Goal: Information Seeking & Learning: Learn about a topic

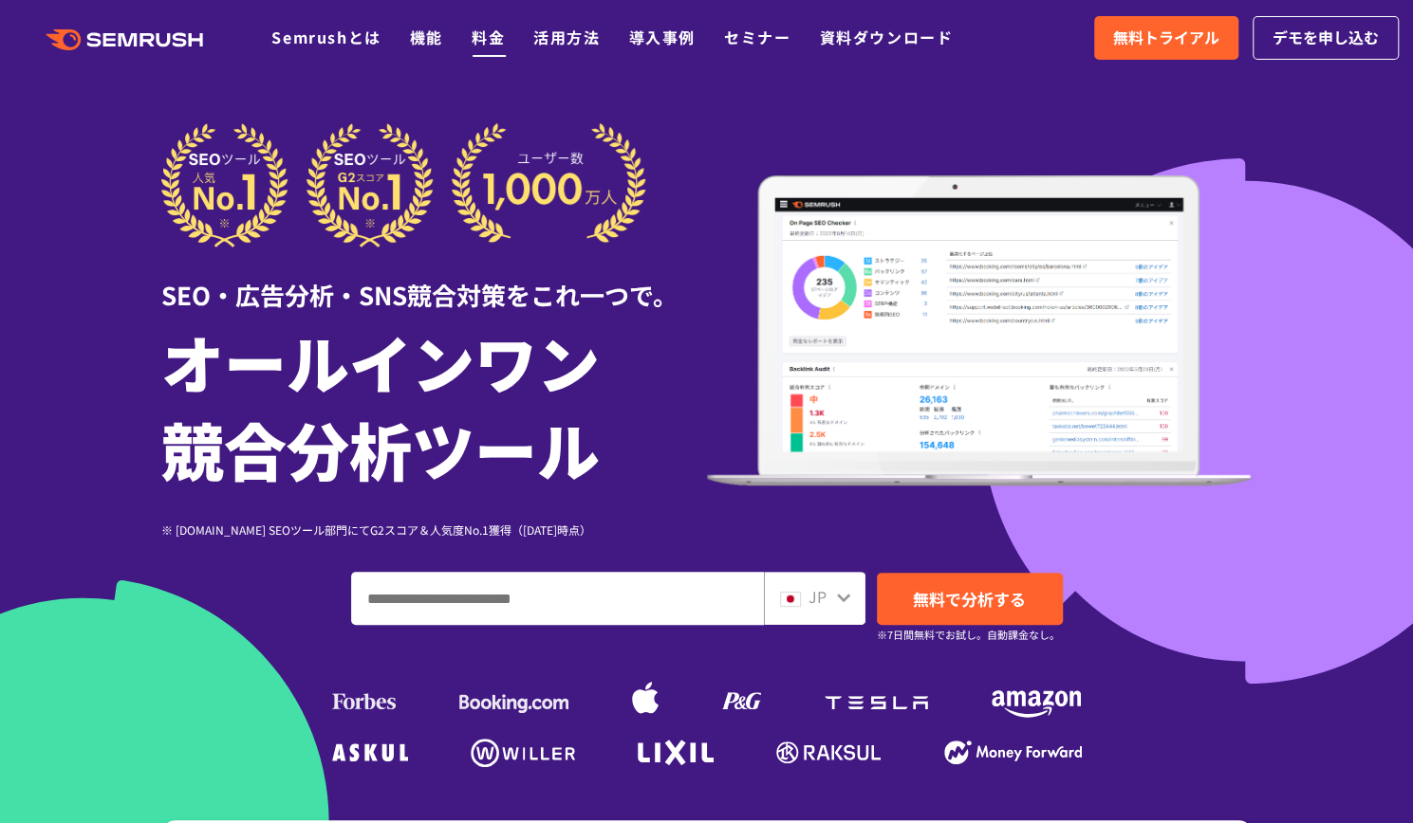
click at [496, 36] on link "料金" at bounding box center [487, 37] width 33 height 23
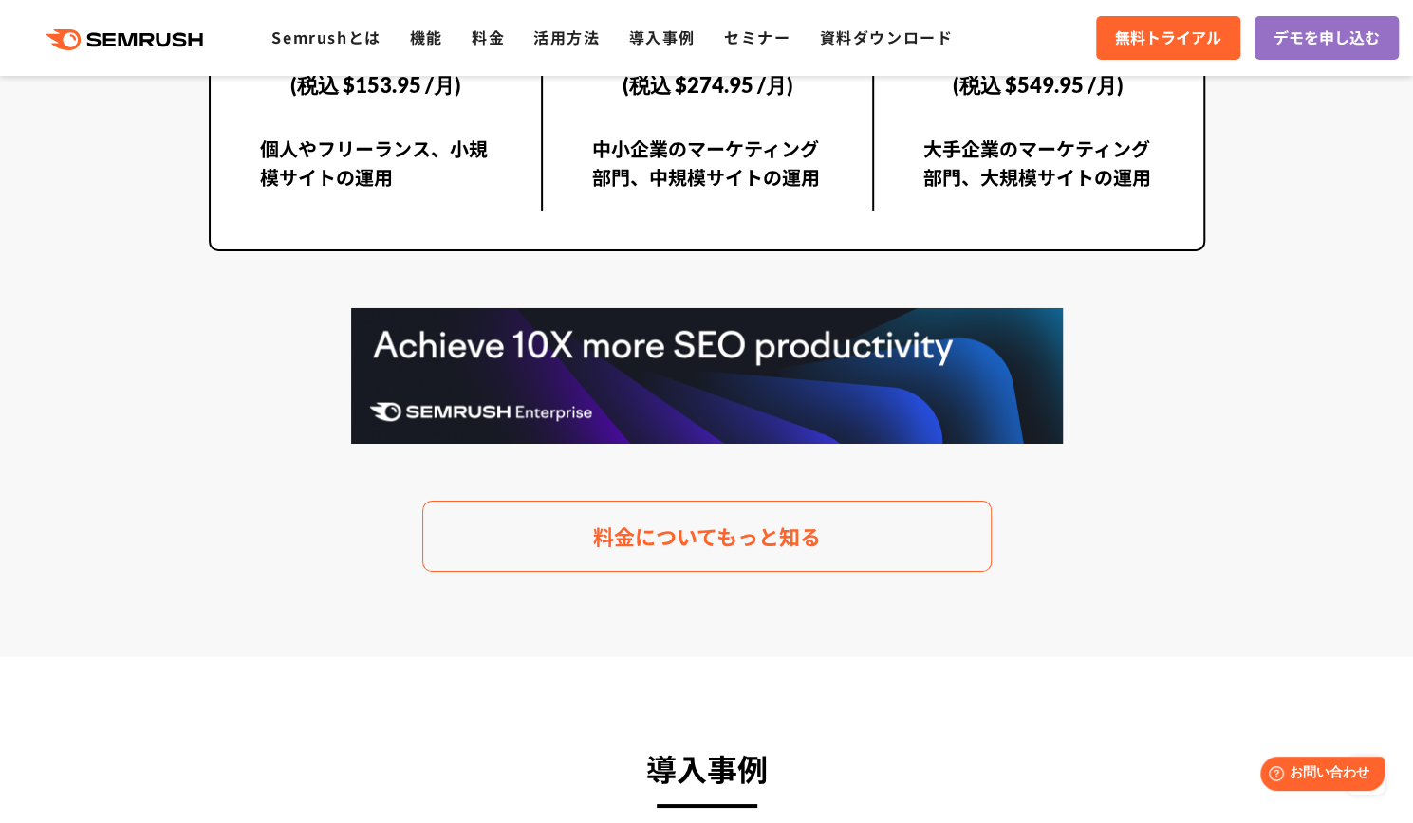
scroll to position [3762, 0]
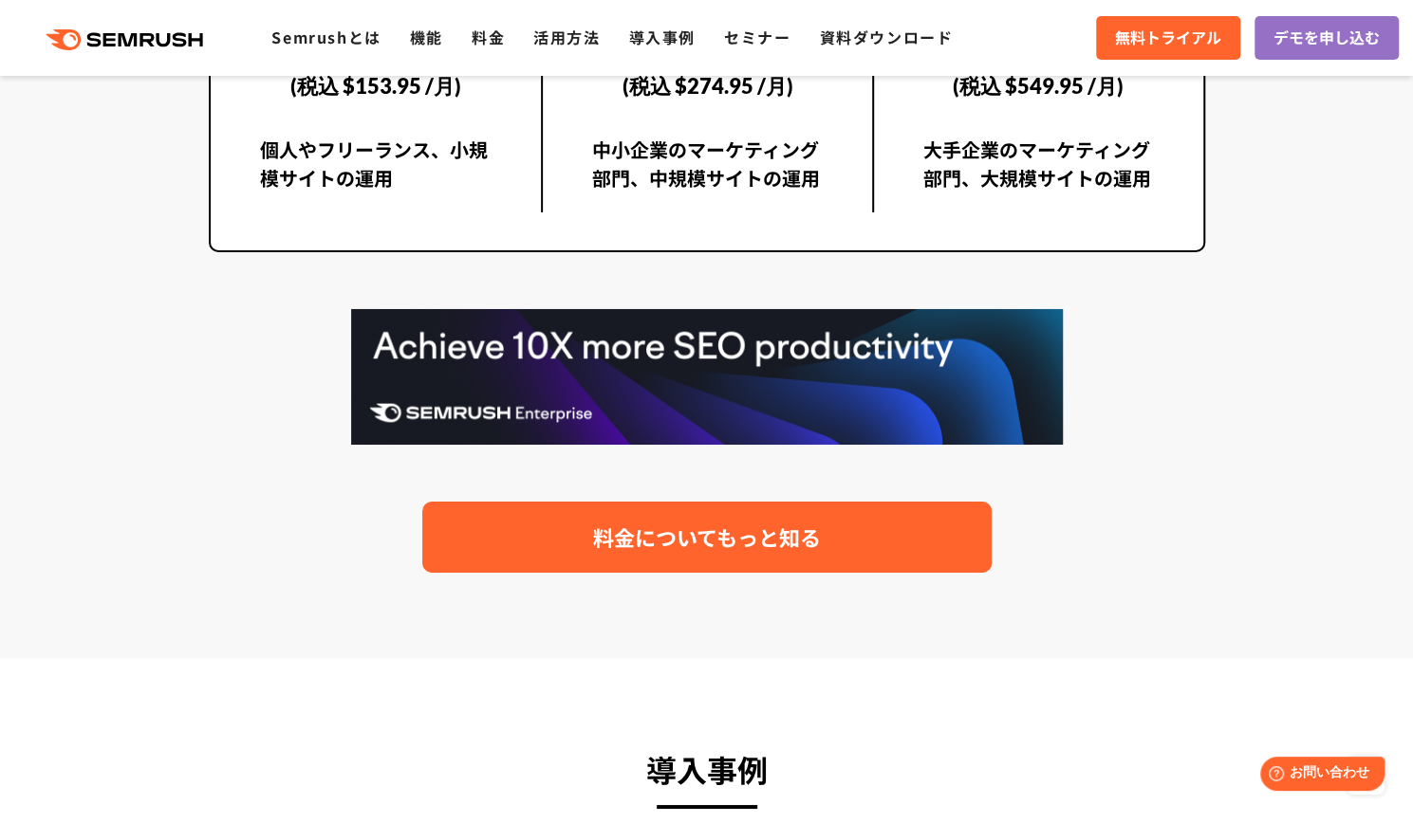
click at [647, 540] on span "料金についてもっと知る" at bounding box center [707, 537] width 228 height 33
